Goal: Task Accomplishment & Management: Manage account settings

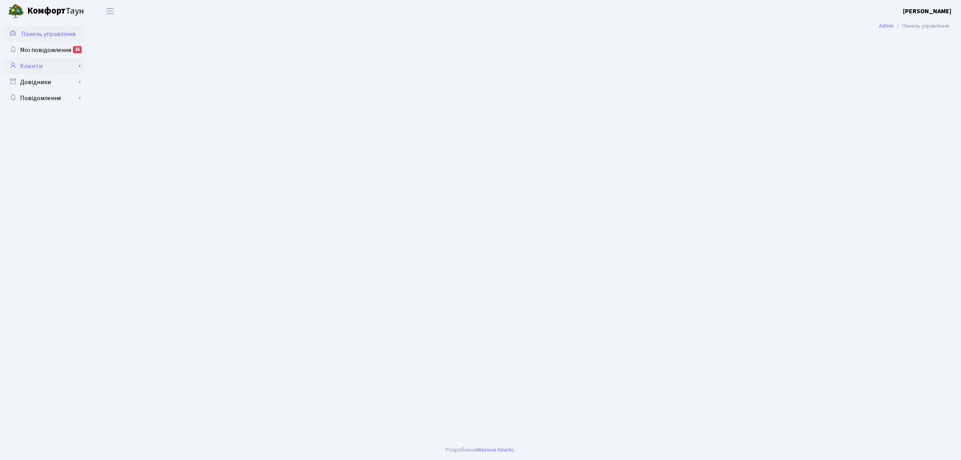
click at [44, 62] on link "Клієнти" at bounding box center [44, 66] width 80 height 16
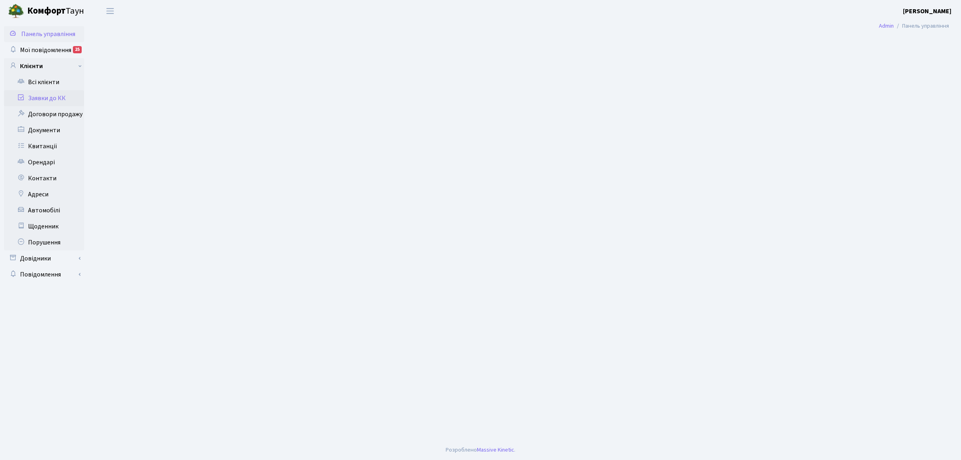
click at [67, 102] on link "Заявки до КК" at bounding box center [44, 98] width 80 height 16
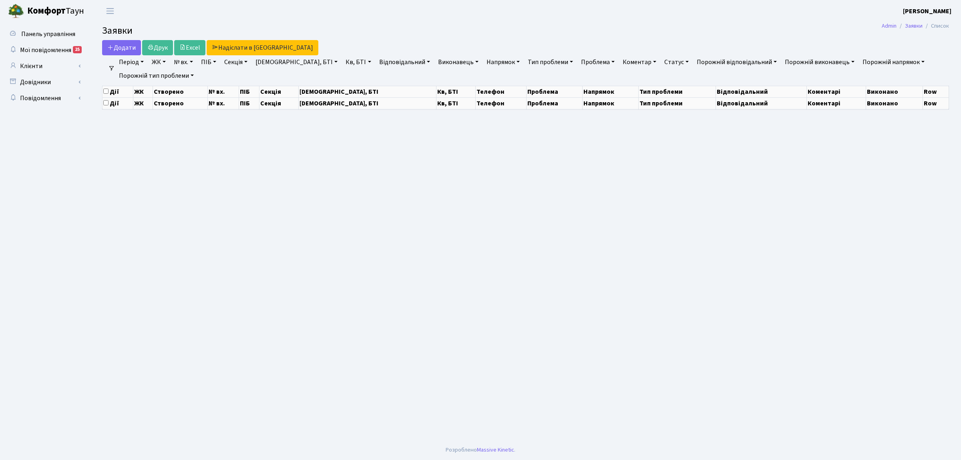
select select "25"
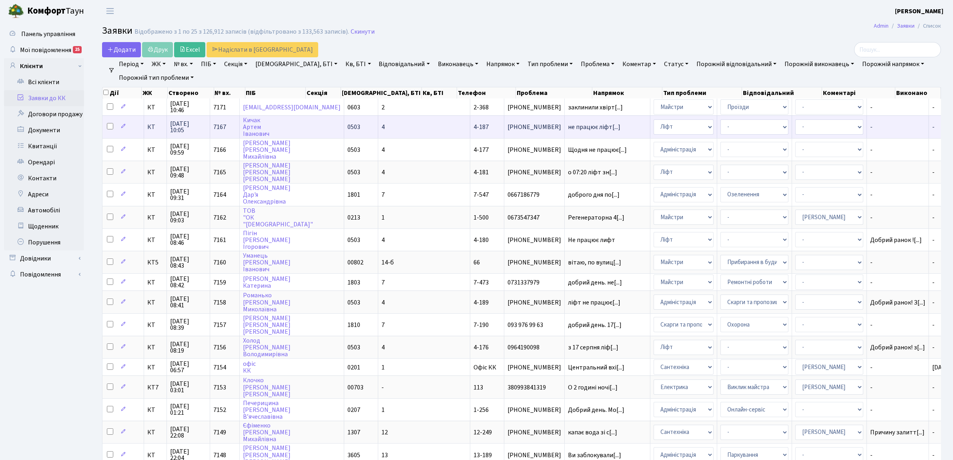
click at [157, 125] on span "КТ" at bounding box center [155, 127] width 16 height 6
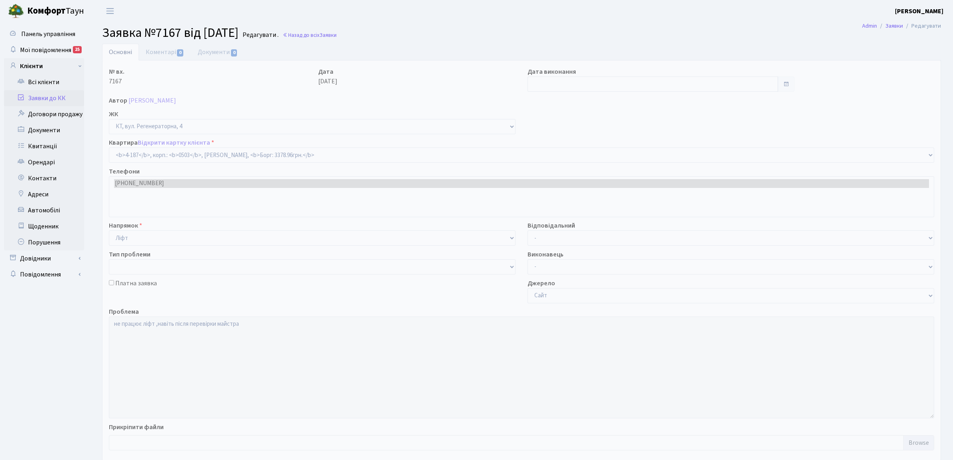
select select "1113"
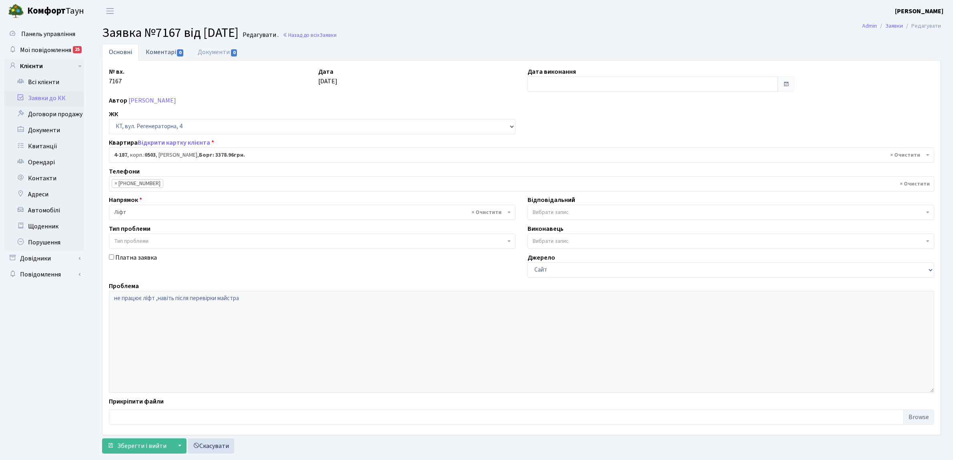
click at [168, 52] on link "Коментарі 0" at bounding box center [165, 52] width 52 height 16
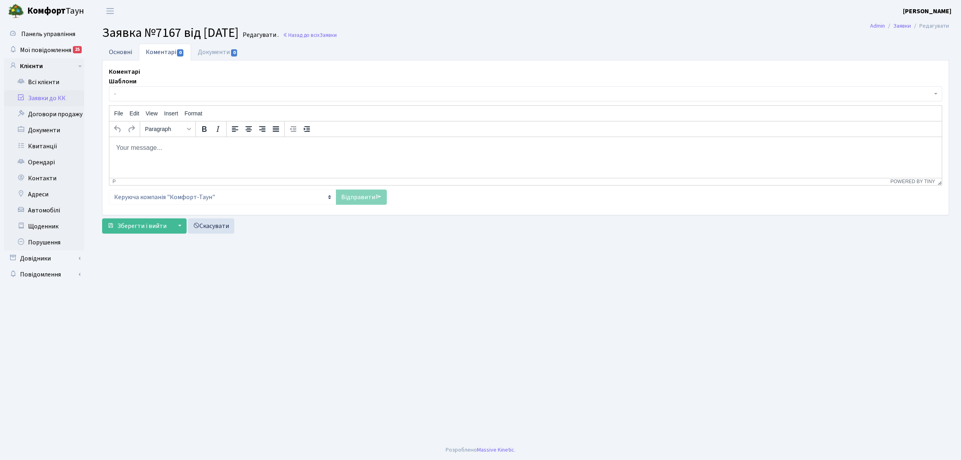
click at [121, 57] on link "Основні" at bounding box center [120, 52] width 37 height 16
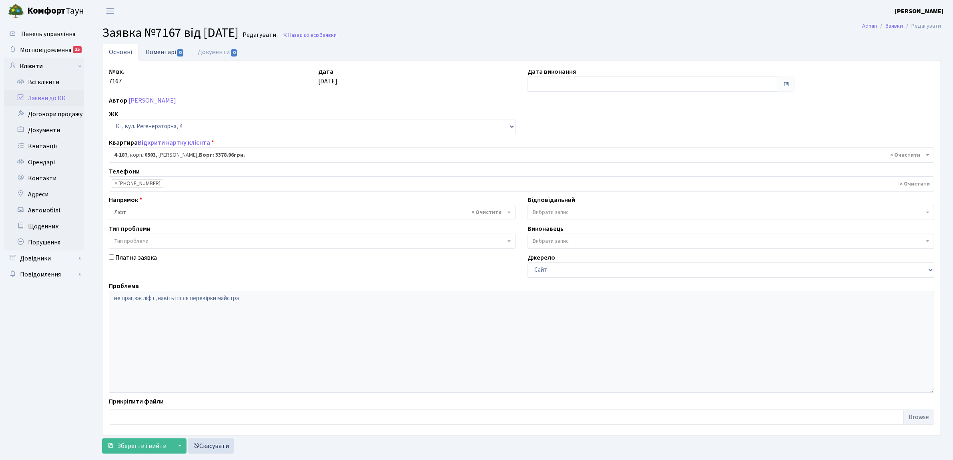
click at [159, 47] on link "Коментарі 0" at bounding box center [165, 52] width 52 height 16
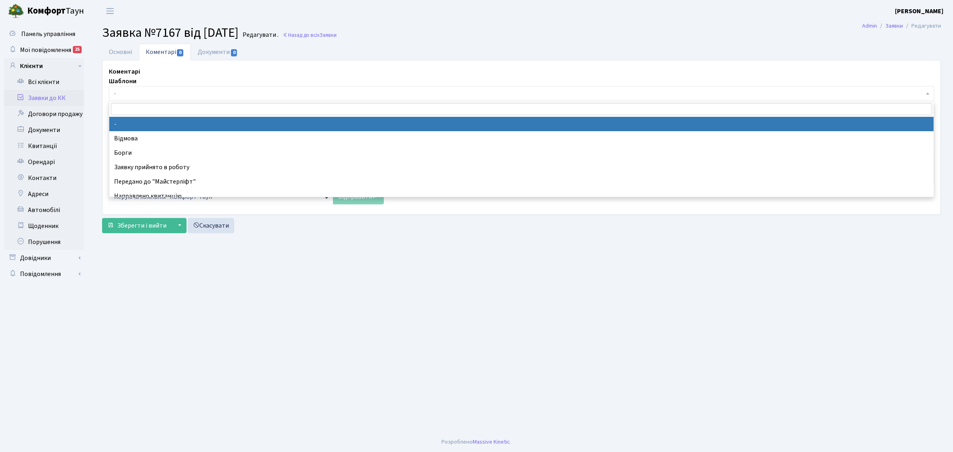
click at [164, 89] on span "-" at bounding box center [522, 93] width 826 height 15
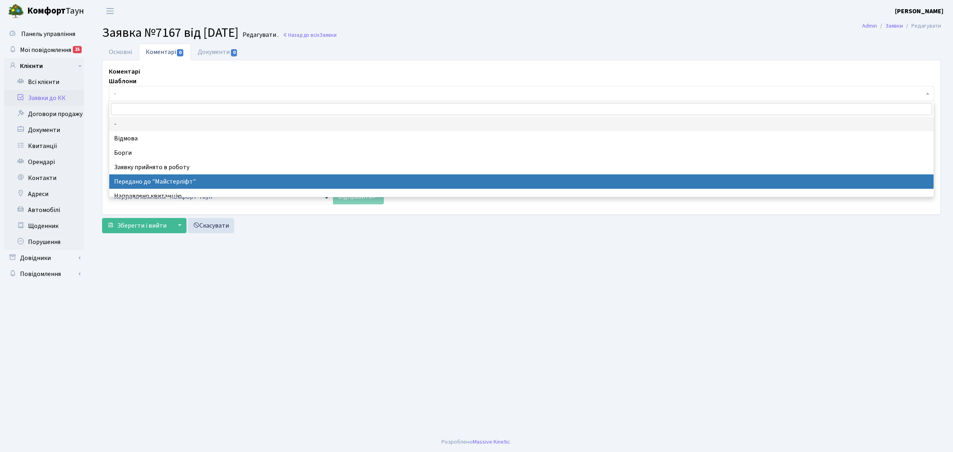
drag, startPoint x: 203, startPoint y: 176, endPoint x: 94, endPoint y: 39, distance: 175.0
select select "9"
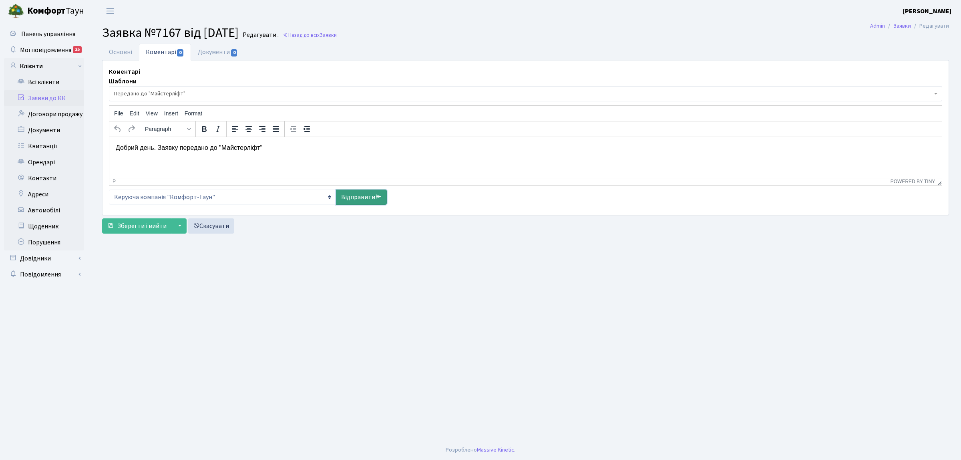
click at [357, 197] on link "Відправити" at bounding box center [361, 196] width 51 height 15
select select
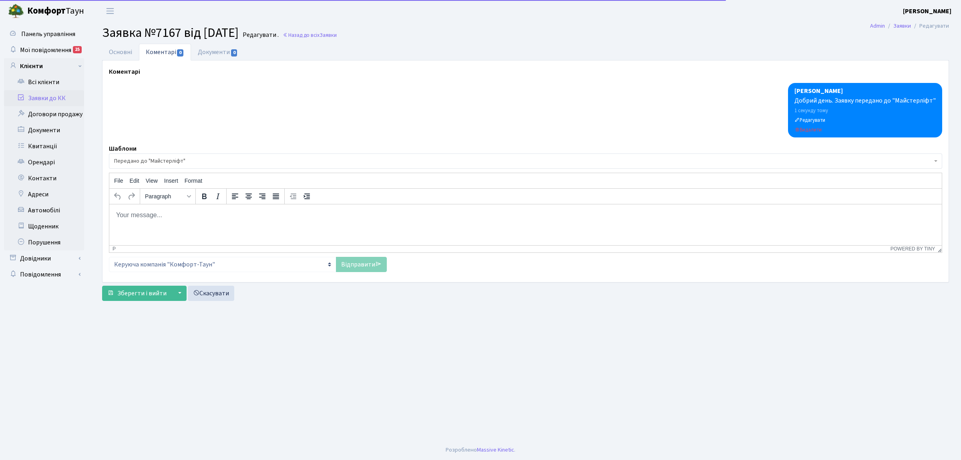
click at [59, 93] on link "Заявки до КК" at bounding box center [44, 98] width 80 height 16
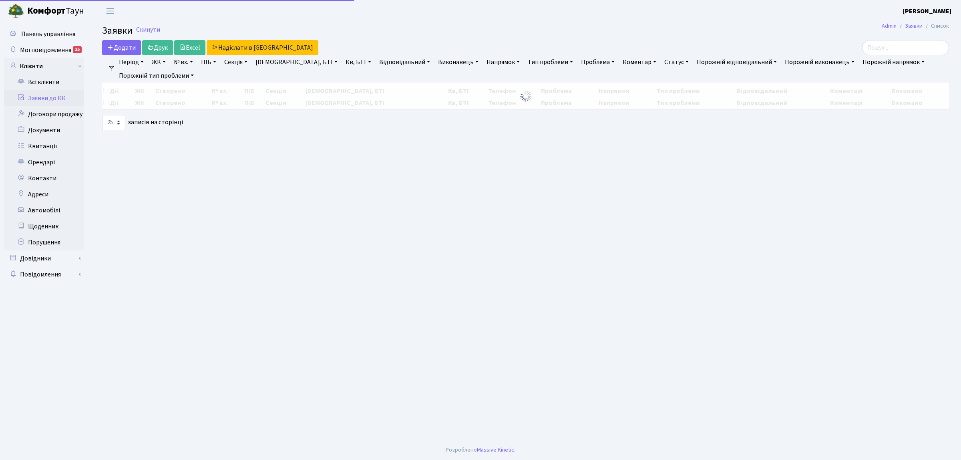
select select "25"
